Goal: Navigation & Orientation: Go to known website

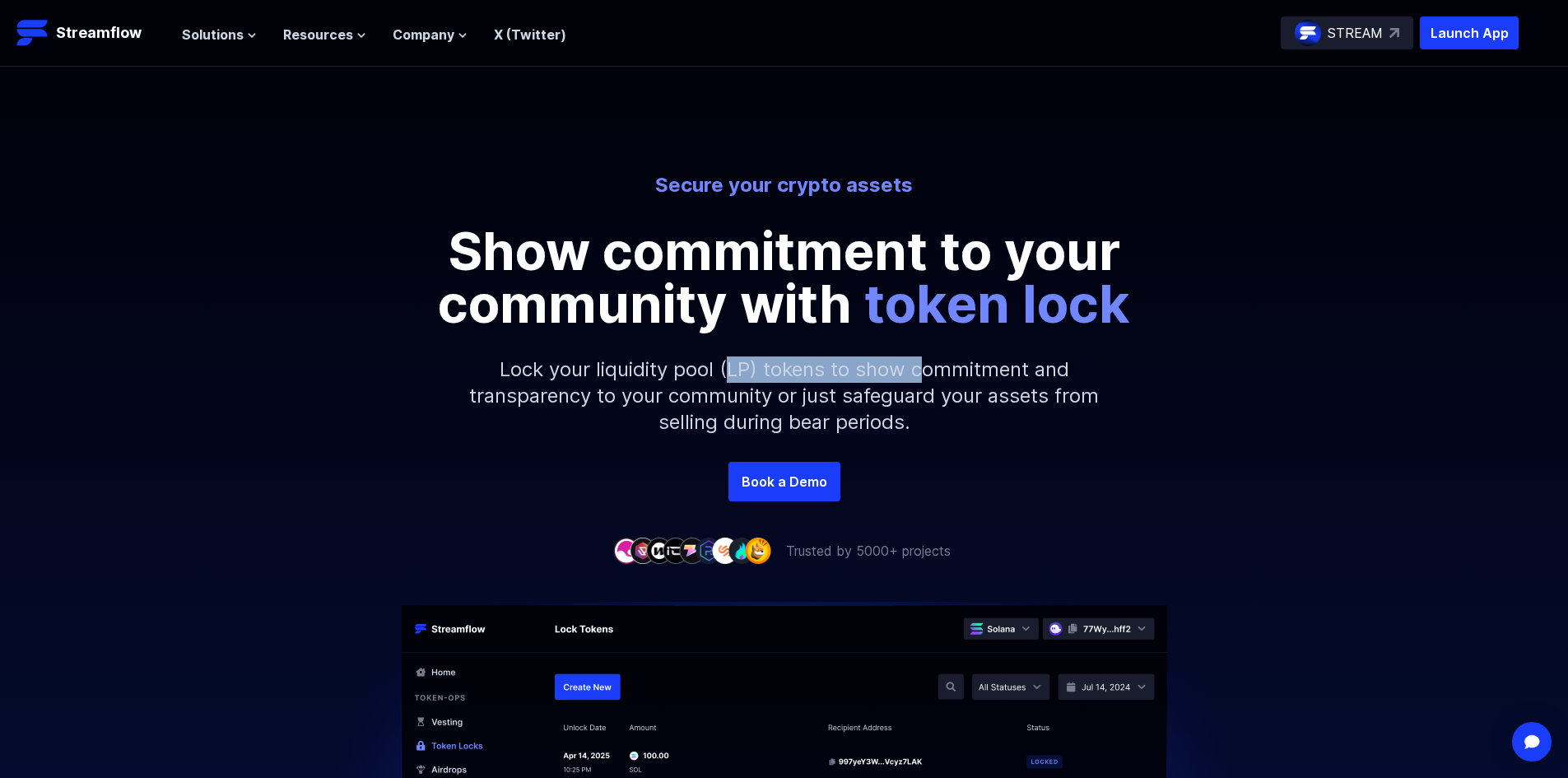
drag, startPoint x: 812, startPoint y: 369, endPoint x: 938, endPoint y: 368, distance: 126.0
click at [921, 368] on p "Lock your liquidity pool (LP) tokens to show commitment and transparency to you…" at bounding box center [784, 395] width 708 height 131
click at [984, 371] on p "Lock your liquidity pool (LP) tokens to show commitment and transparency to you…" at bounding box center [784, 395] width 708 height 131
drag, startPoint x: 892, startPoint y: 374, endPoint x: 1018, endPoint y: 369, distance: 126.1
click at [975, 370] on p "Lock your liquidity pool (LP) tokens to show commitment and transparency to you…" at bounding box center [784, 395] width 708 height 131
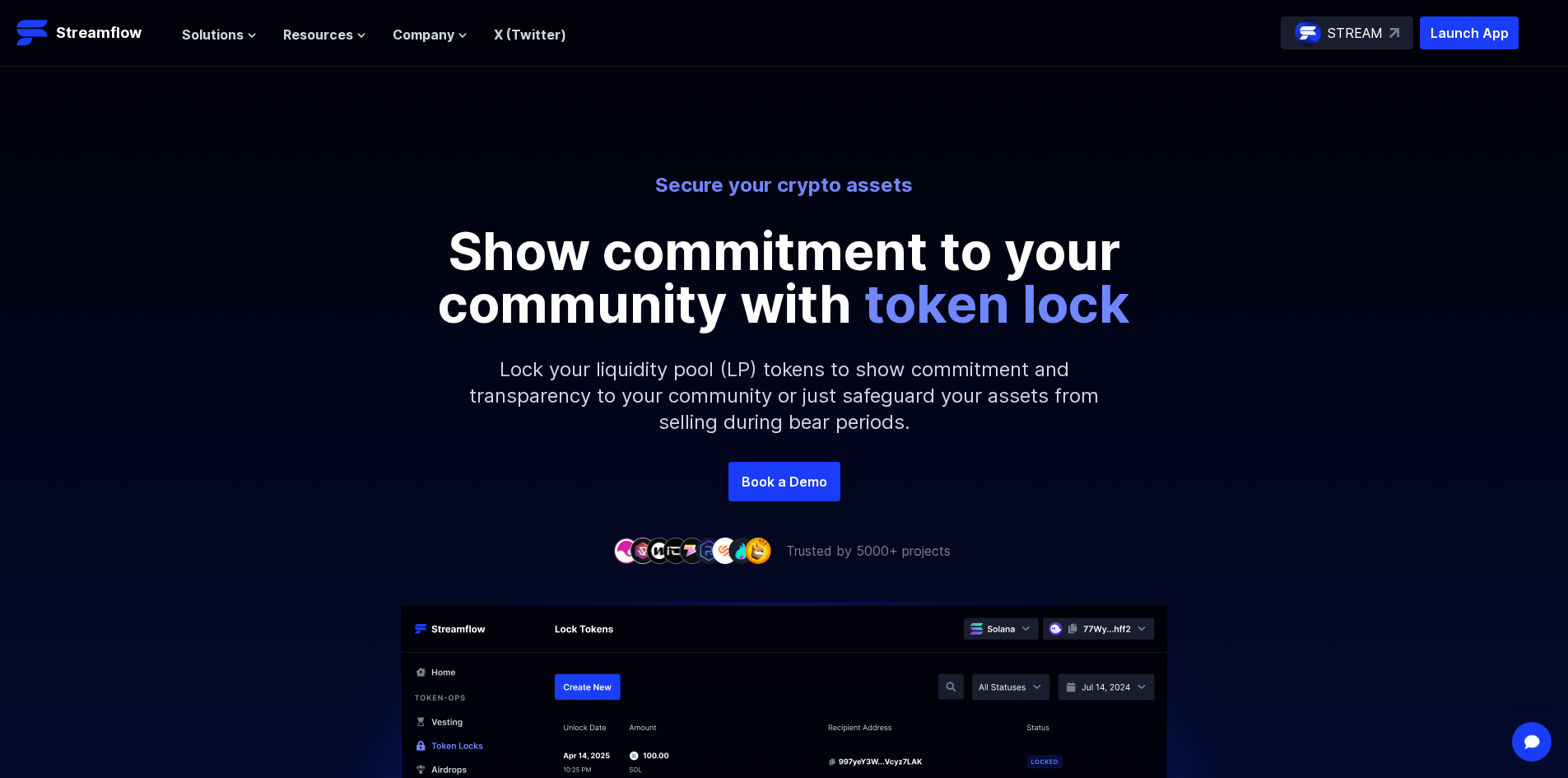
drag, startPoint x: 1024, startPoint y: 369, endPoint x: 1040, endPoint y: 369, distance: 16.0
click at [1024, 369] on p "Lock your liquidity pool (LP) tokens to show commitment and transparency to you…" at bounding box center [784, 395] width 708 height 131
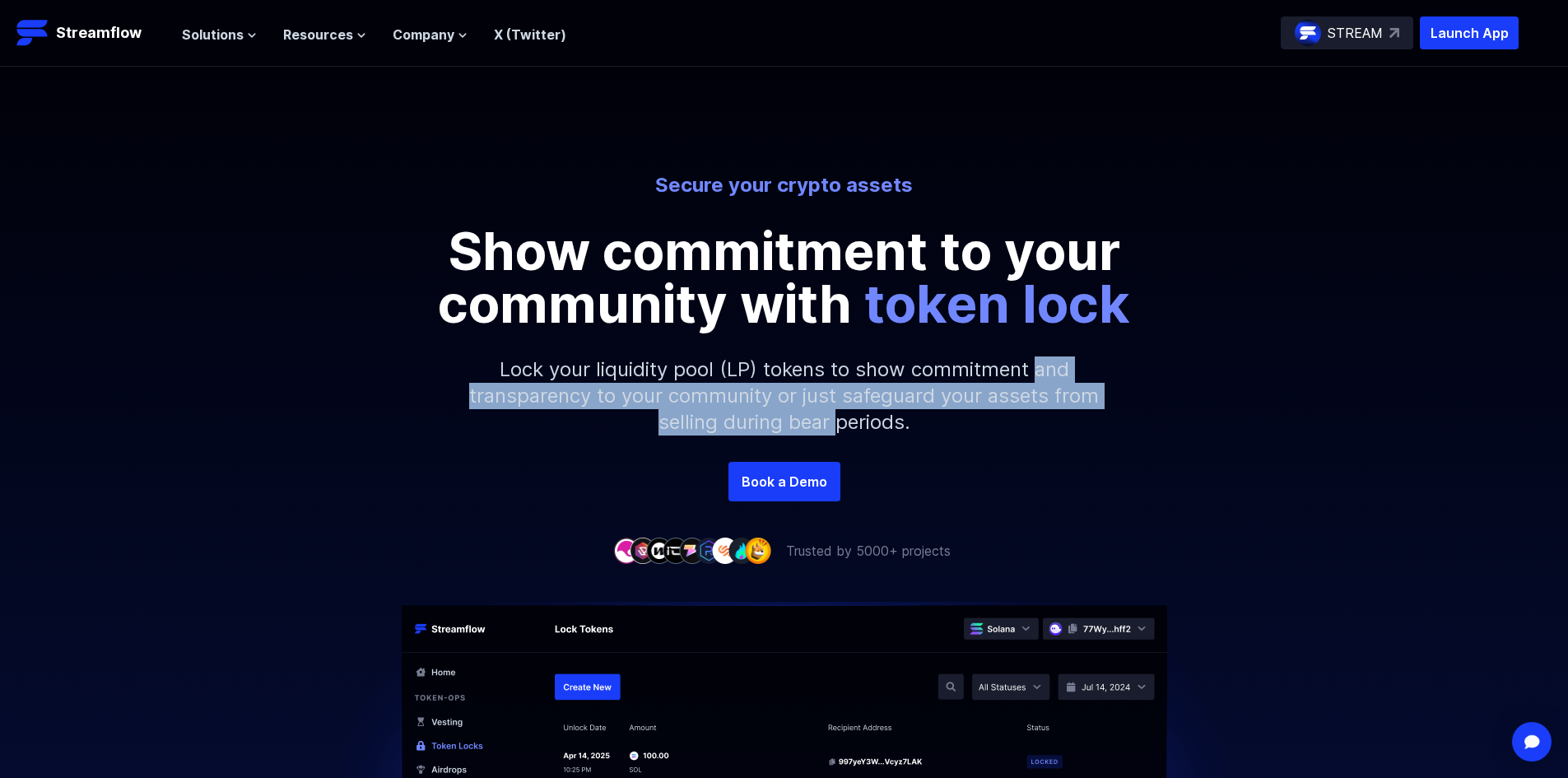
drag, startPoint x: 1036, startPoint y: 368, endPoint x: 838, endPoint y: 429, distance: 207.2
click at [838, 429] on p "Lock your liquidity pool (LP) tokens to show commitment and transparency to you…" at bounding box center [784, 395] width 708 height 131
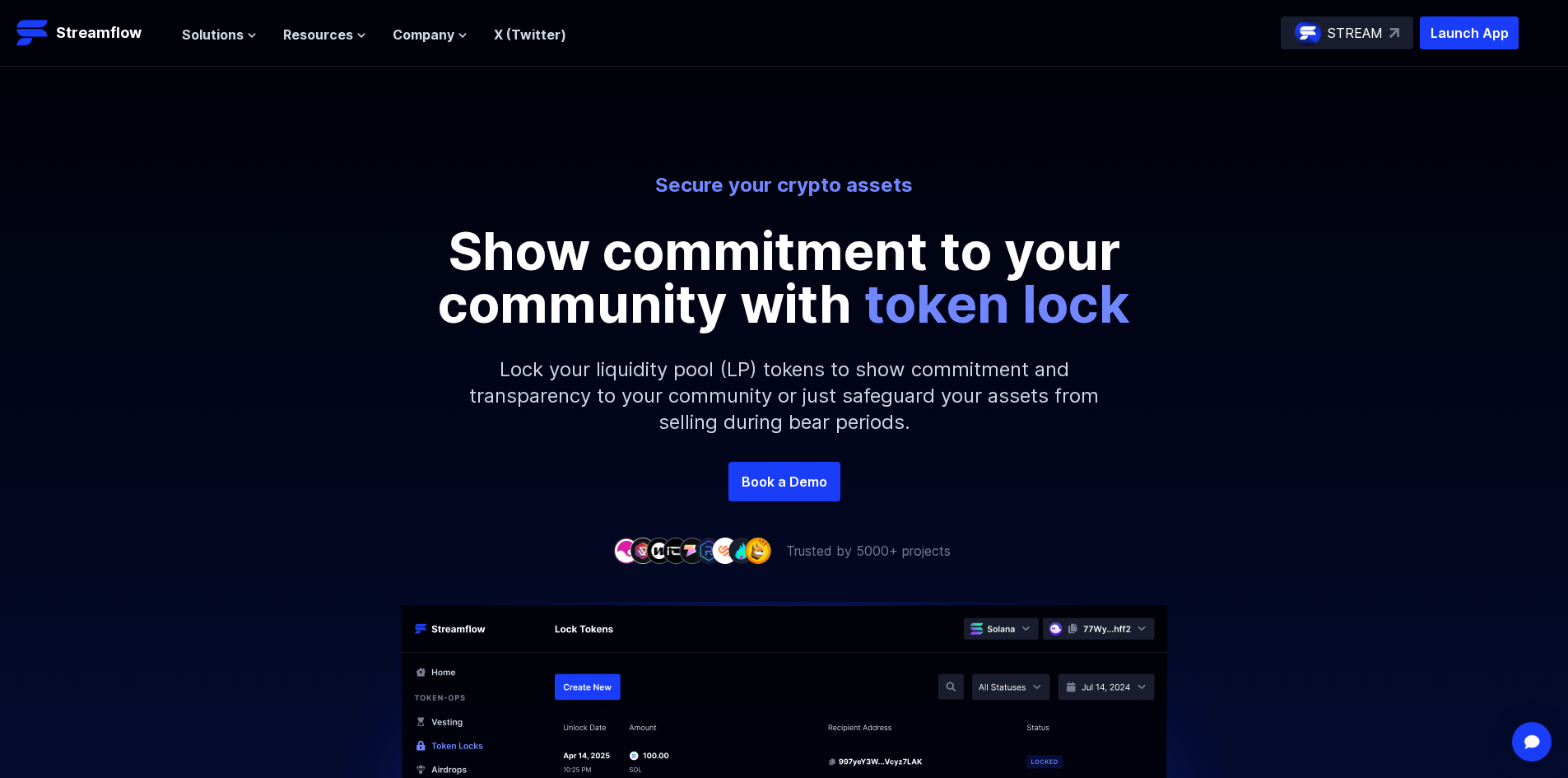
click at [854, 428] on p "Lock your liquidity pool (LP) tokens to show commitment and transparency to you…" at bounding box center [784, 395] width 708 height 131
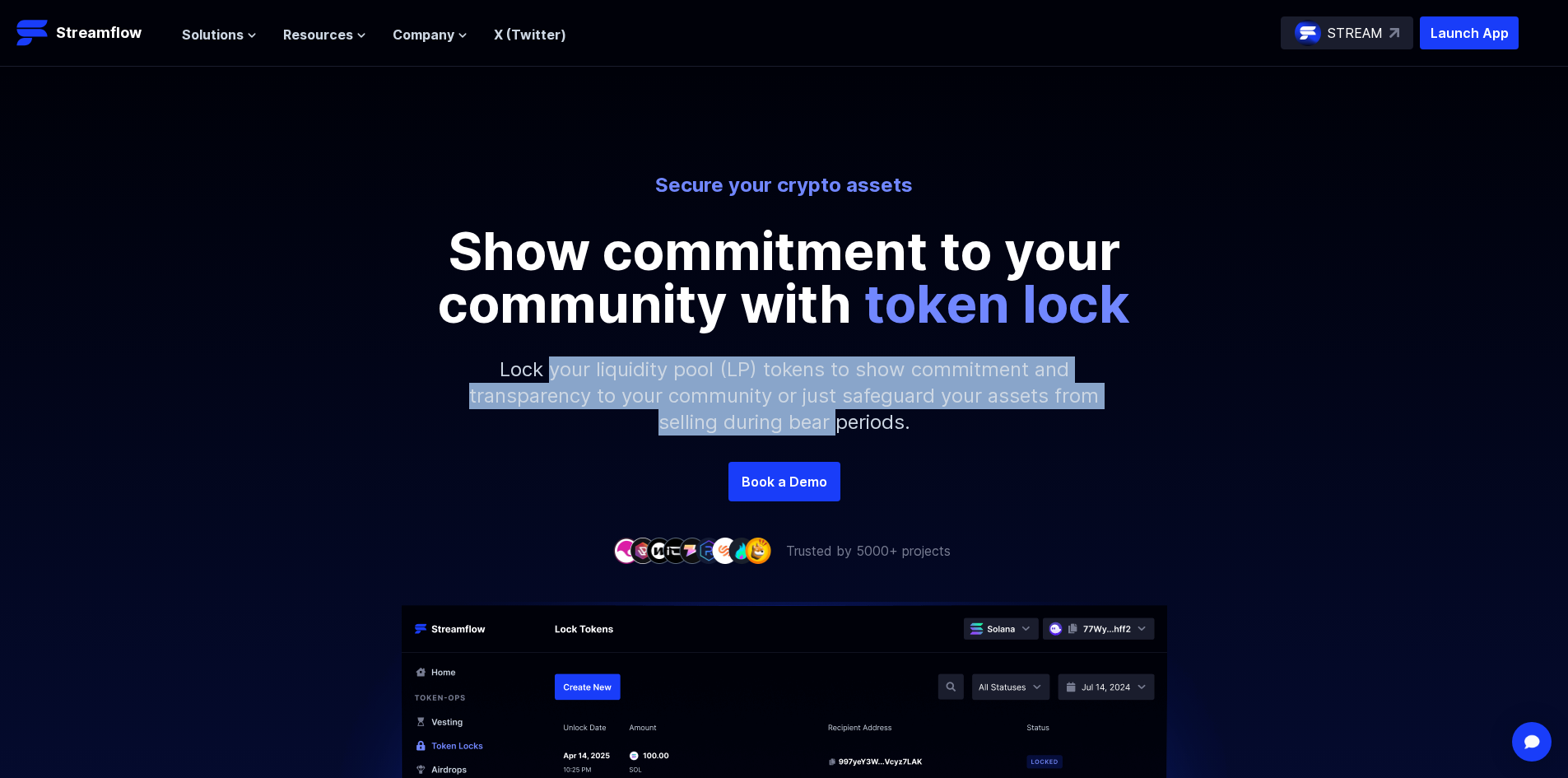
drag, startPoint x: 835, startPoint y: 423, endPoint x: 552, endPoint y: 376, distance: 286.9
click at [552, 376] on p "Lock your liquidity pool (LP) tokens to show commitment and transparency to you…" at bounding box center [784, 395] width 708 height 131
click at [556, 372] on p "Lock your liquidity pool (LP) tokens to show commitment and transparency to you…" at bounding box center [784, 395] width 708 height 131
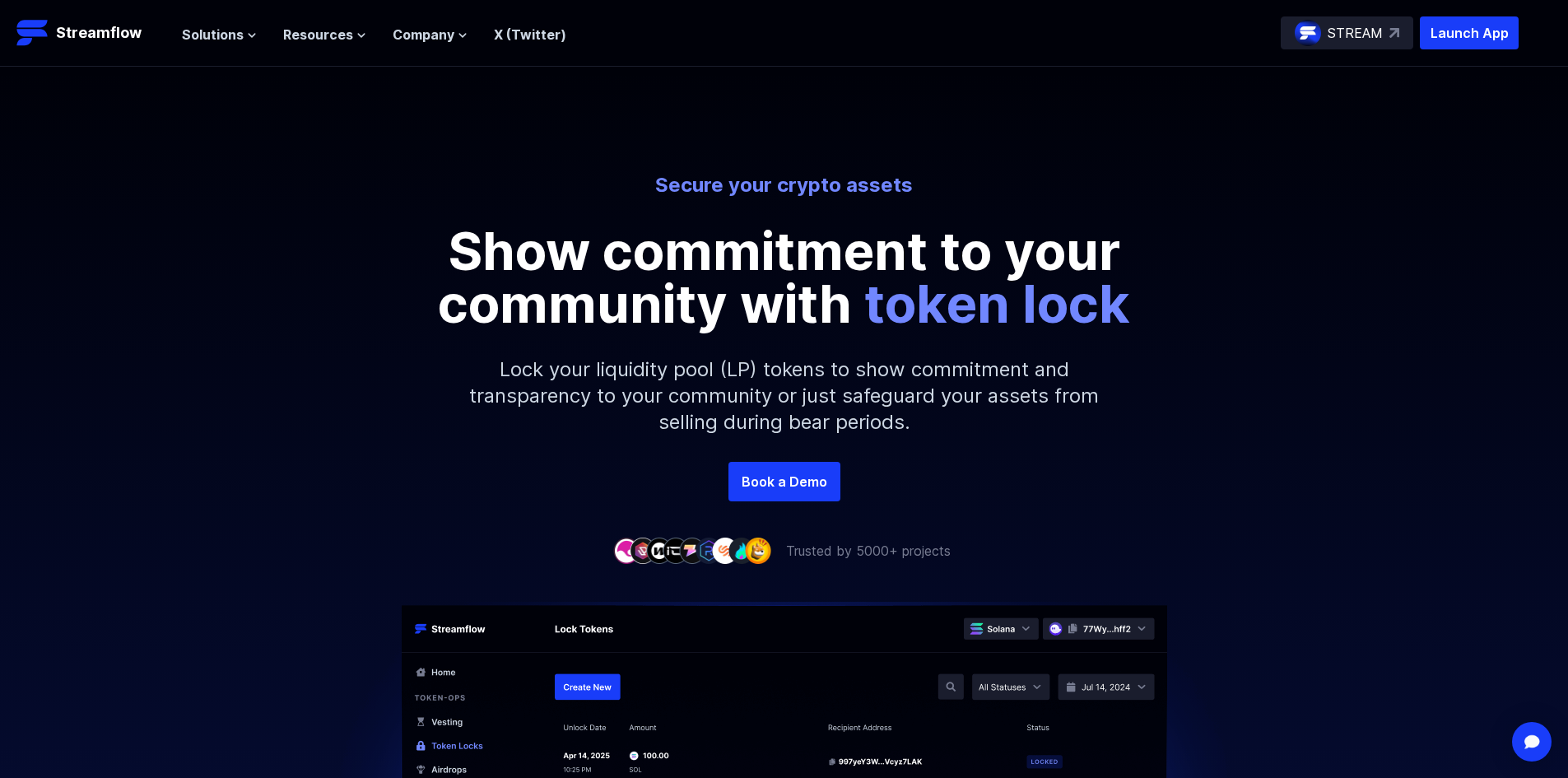
click at [1357, 30] on p "STREAM" at bounding box center [1355, 33] width 55 height 20
click at [1463, 31] on p "Launch App" at bounding box center [1469, 33] width 99 height 33
